Goal: Find specific page/section: Find specific page/section

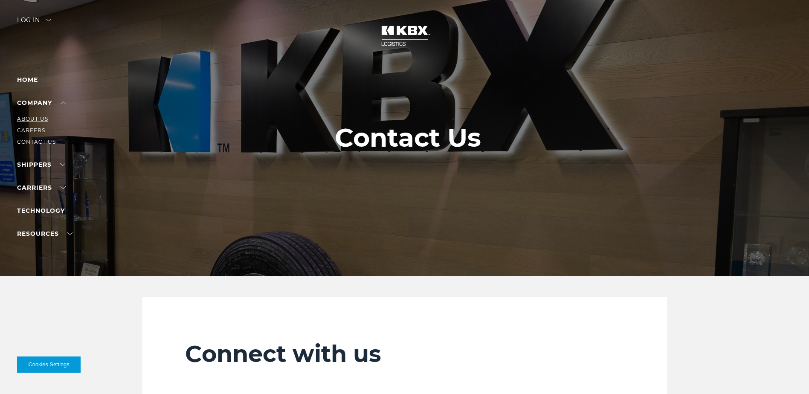
click at [32, 117] on link "About Us" at bounding box center [32, 119] width 31 height 6
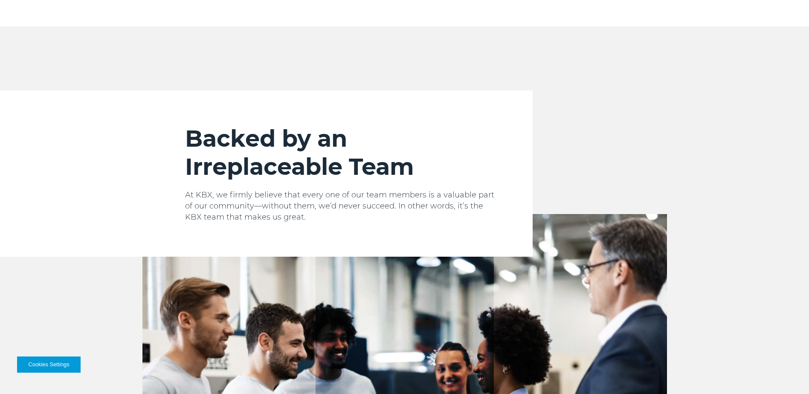
scroll to position [555, 0]
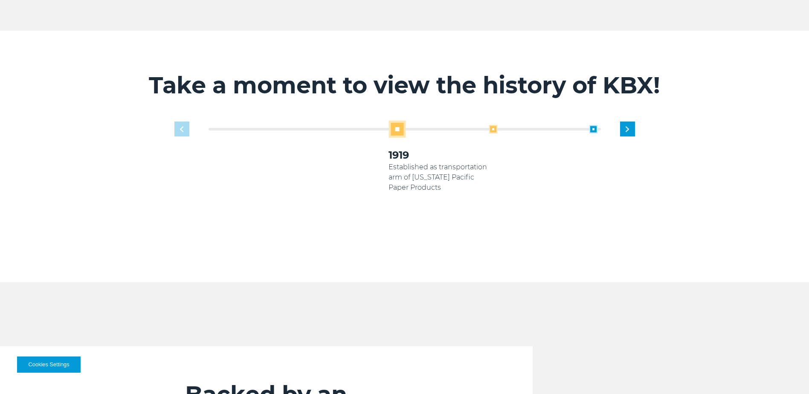
click at [492, 125] on span at bounding box center [493, 129] width 9 height 9
click at [493, 125] on span at bounding box center [493, 129] width 9 height 9
click at [591, 125] on span at bounding box center [593, 129] width 9 height 9
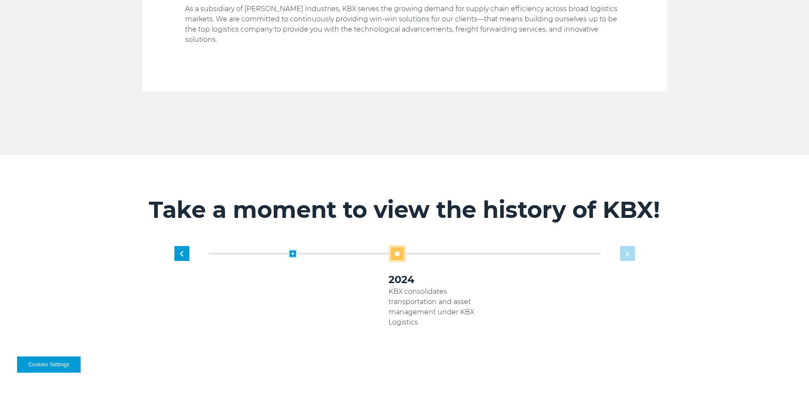
scroll to position [427, 0]
